Goal: Task Accomplishment & Management: Use online tool/utility

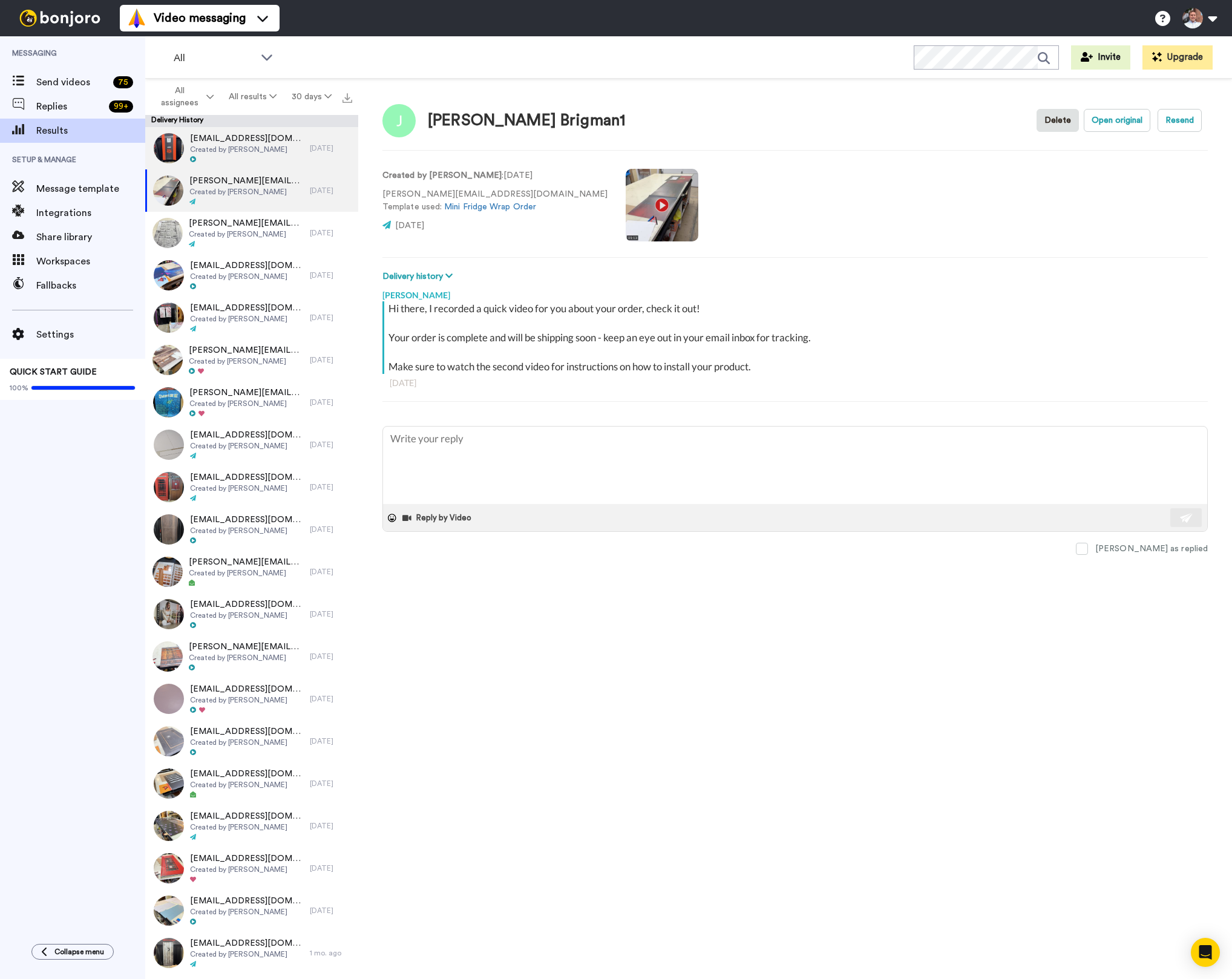
type textarea "x"
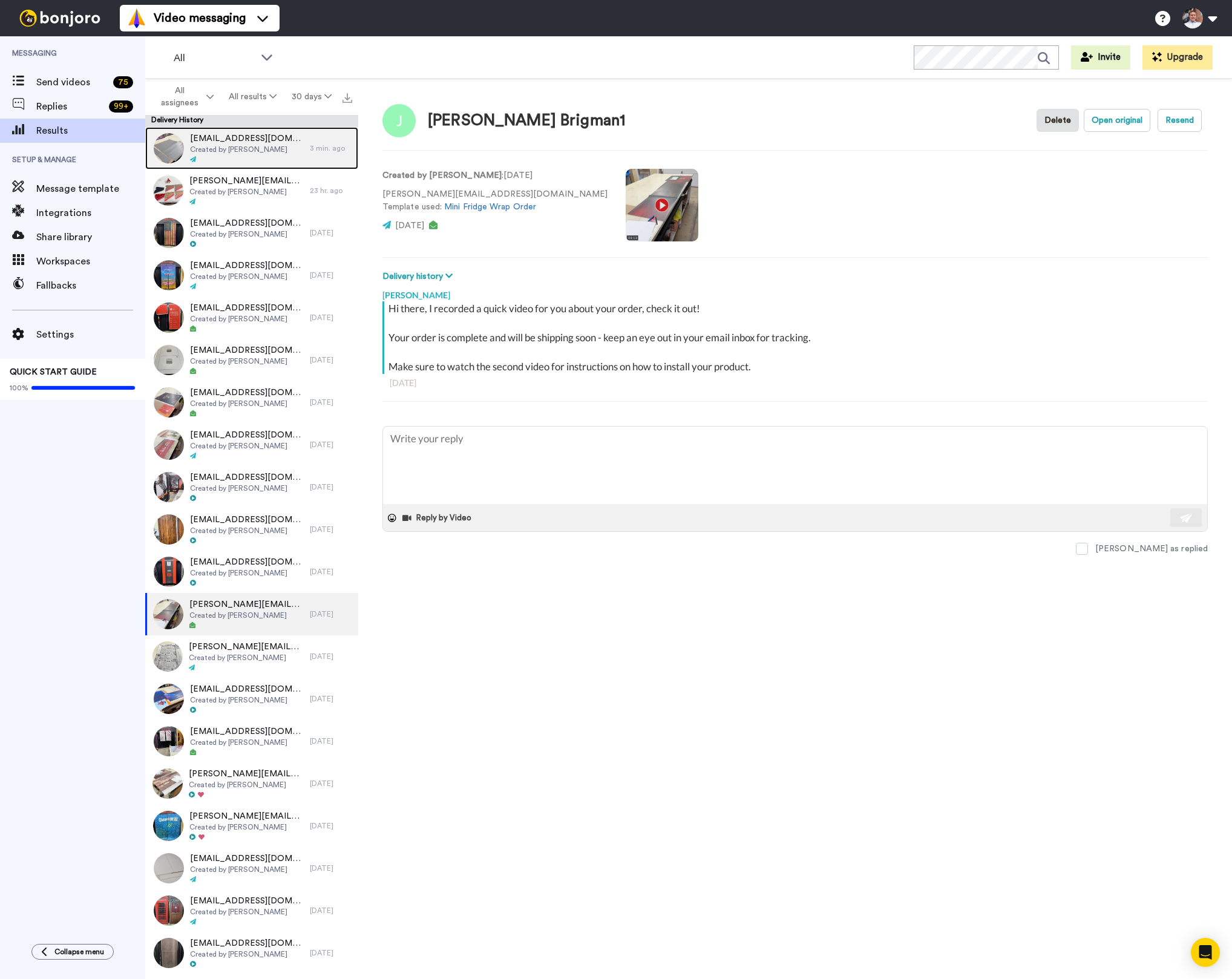
click at [267, 150] on span "Created by [PERSON_NAME]" at bounding box center [247, 150] width 114 height 10
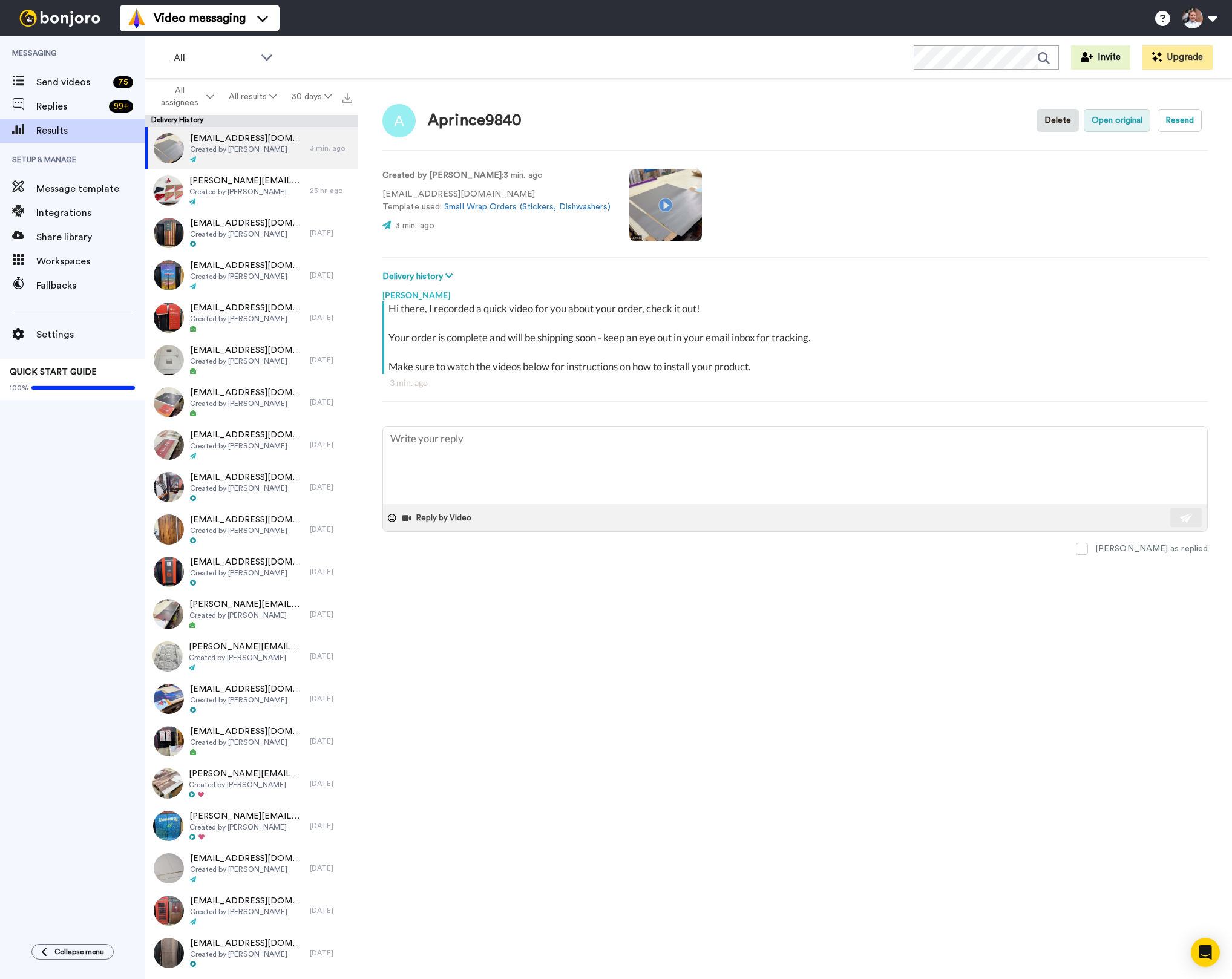
click at [1124, 117] on button "Open original" at bounding box center [1117, 121] width 67 height 23
type textarea "x"
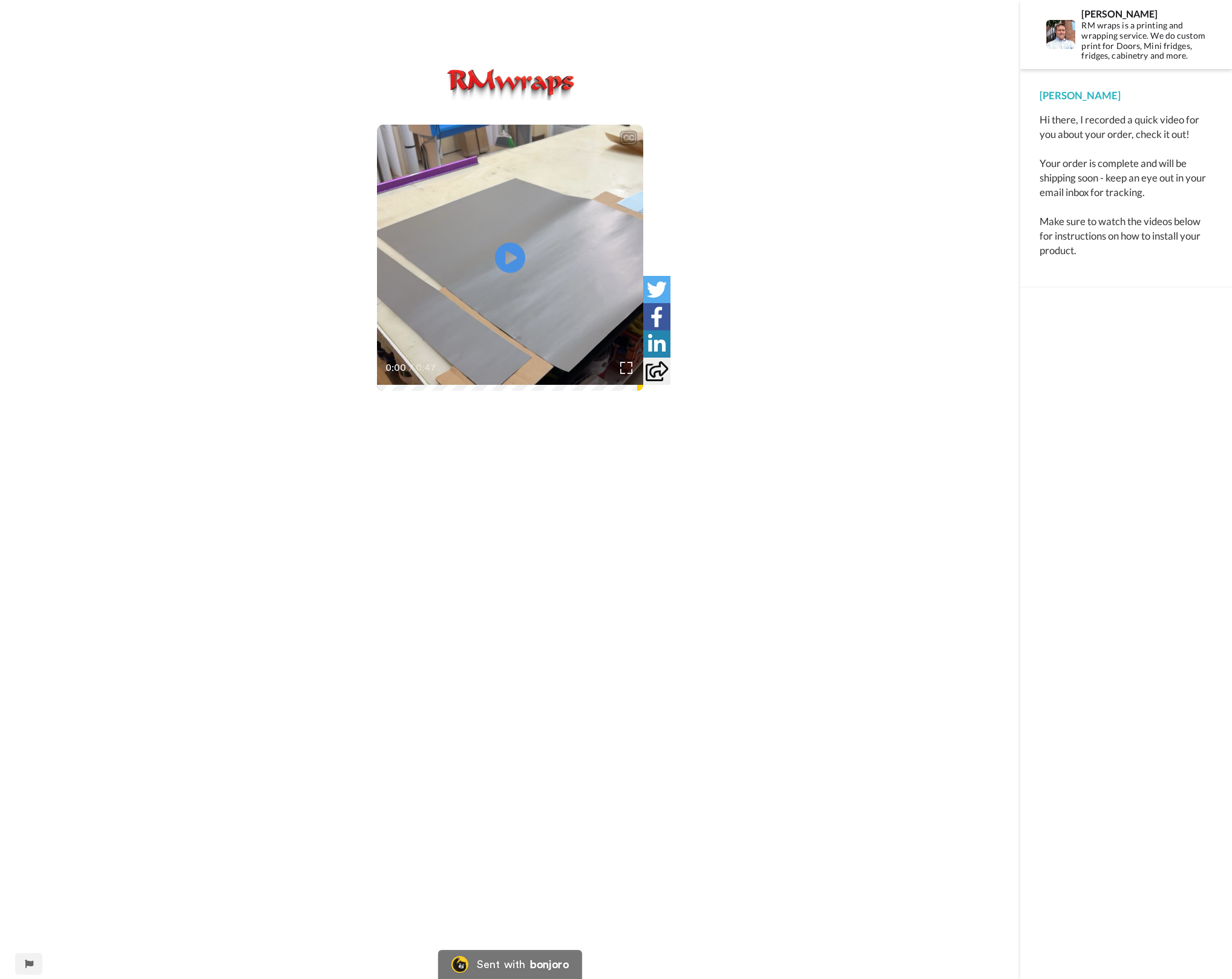
click at [374, 170] on div "CC Play/Pause 0:00 / 0:47" at bounding box center [510, 498] width 1020 height 864
